Goal: Information Seeking & Learning: Learn about a topic

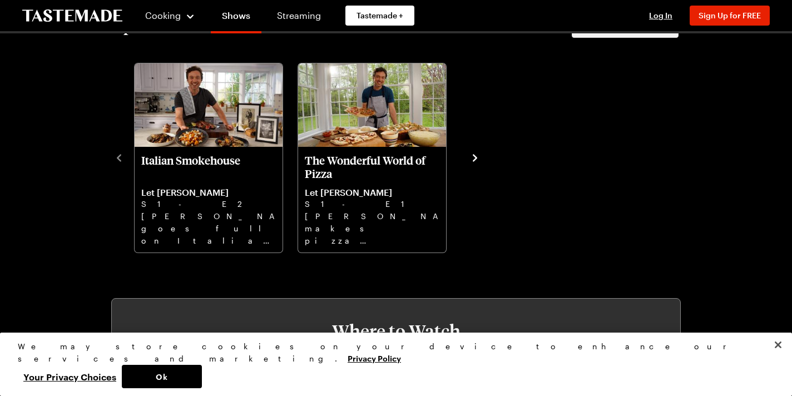
scroll to position [334, 0]
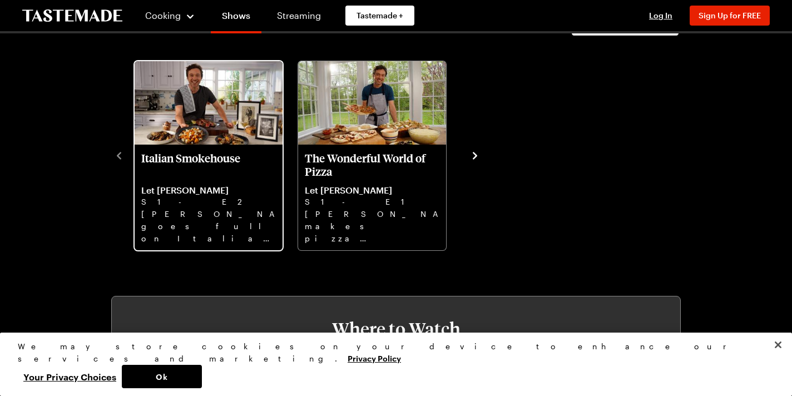
click at [170, 155] on p "Italian Smokehouse" at bounding box center [208, 164] width 135 height 27
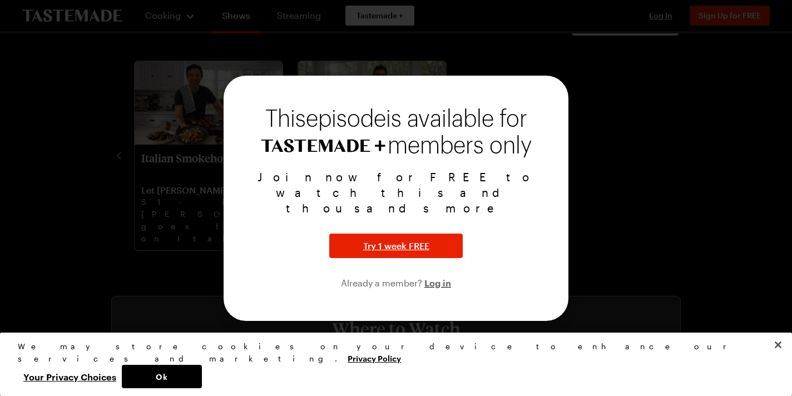
click at [96, 118] on div at bounding box center [396, 198] width 792 height 396
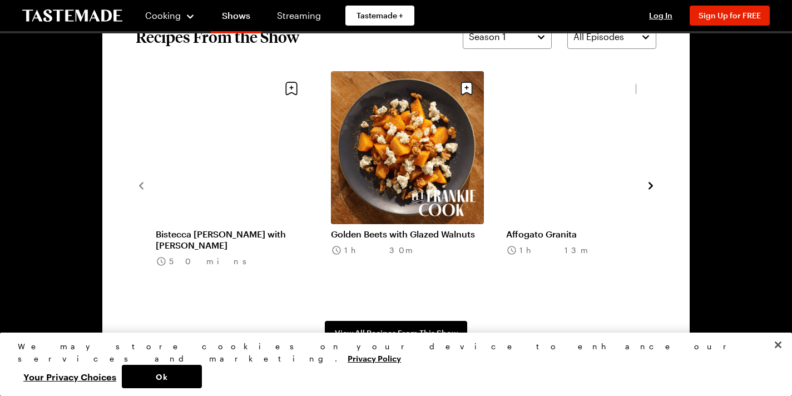
scroll to position [867, 0]
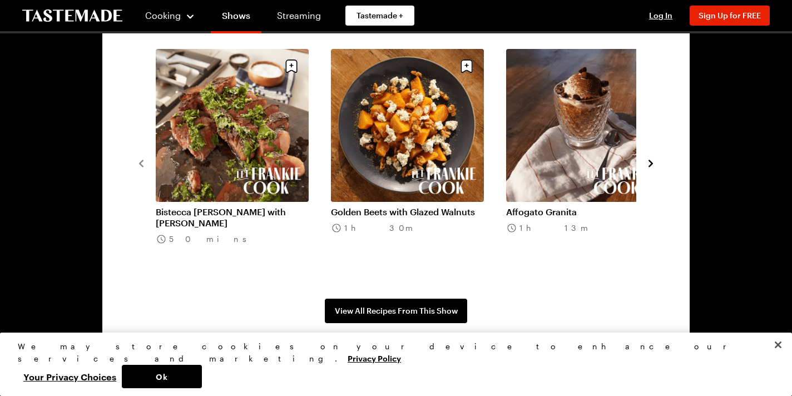
click at [649, 163] on icon "navigate to next item" at bounding box center [650, 163] width 11 height 11
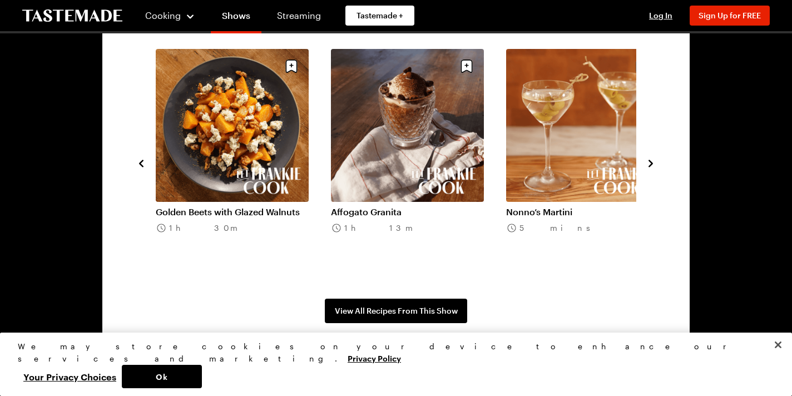
click at [141, 161] on icon "navigate to previous item" at bounding box center [141, 163] width 11 height 11
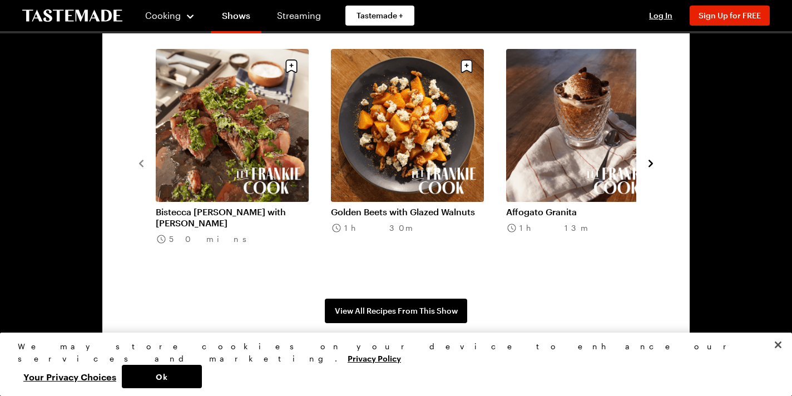
click at [647, 160] on icon "navigate to next item" at bounding box center [650, 163] width 11 height 11
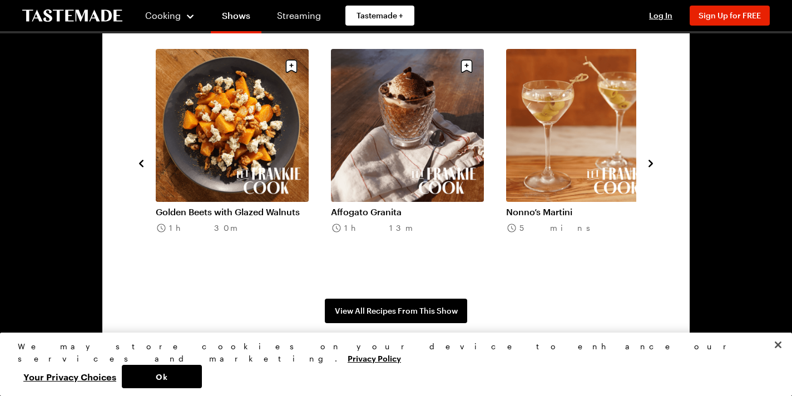
click at [566, 206] on link "Nonno’s Martini" at bounding box center [582, 211] width 153 height 11
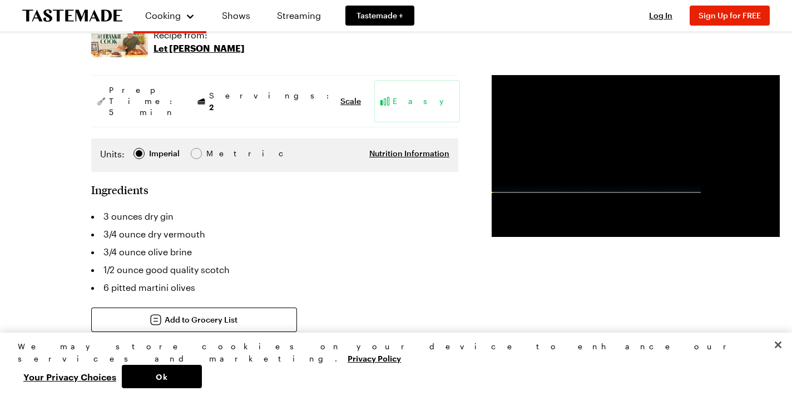
scroll to position [178, 0]
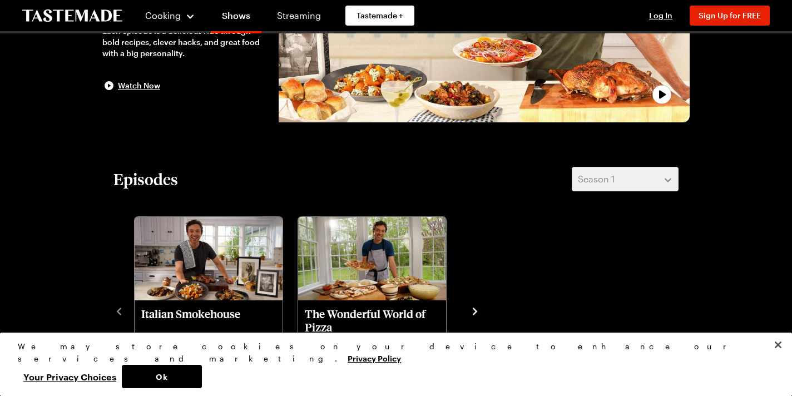
scroll to position [867, 0]
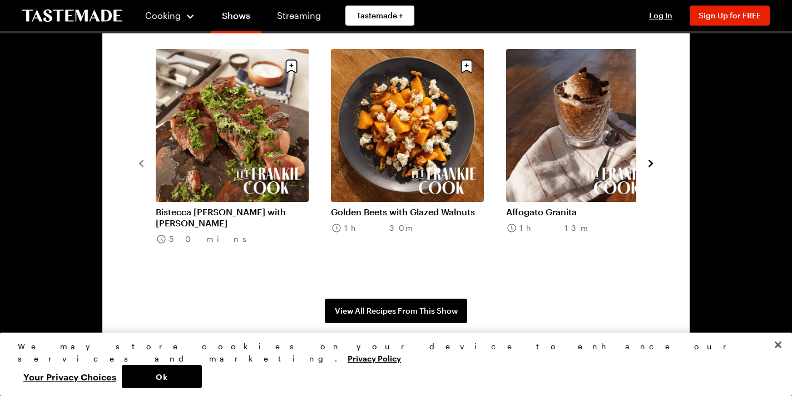
click at [651, 162] on icon "navigate to next item" at bounding box center [650, 163] width 4 height 7
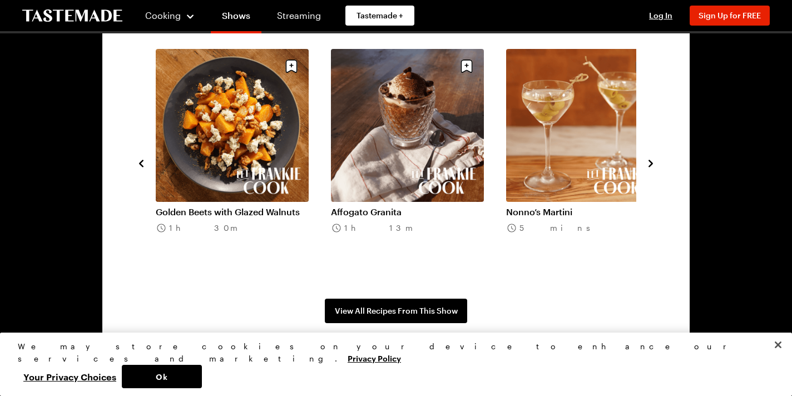
click at [651, 162] on icon "navigate to next item" at bounding box center [650, 163] width 4 height 7
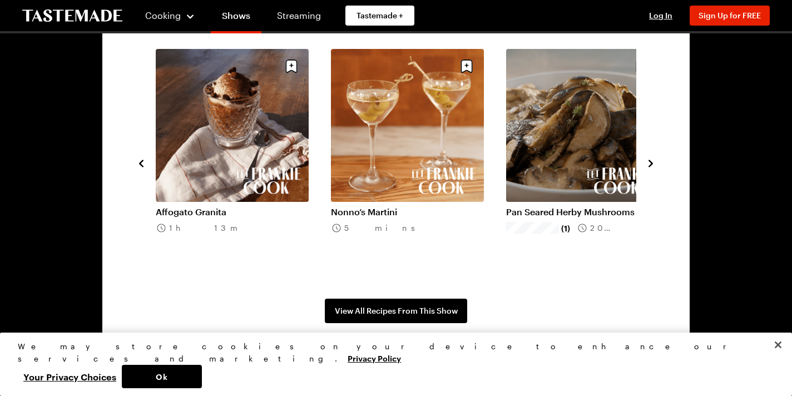
click at [651, 162] on icon "navigate to next item" at bounding box center [650, 163] width 4 height 7
